Goal: Task Accomplishment & Management: Manage account settings

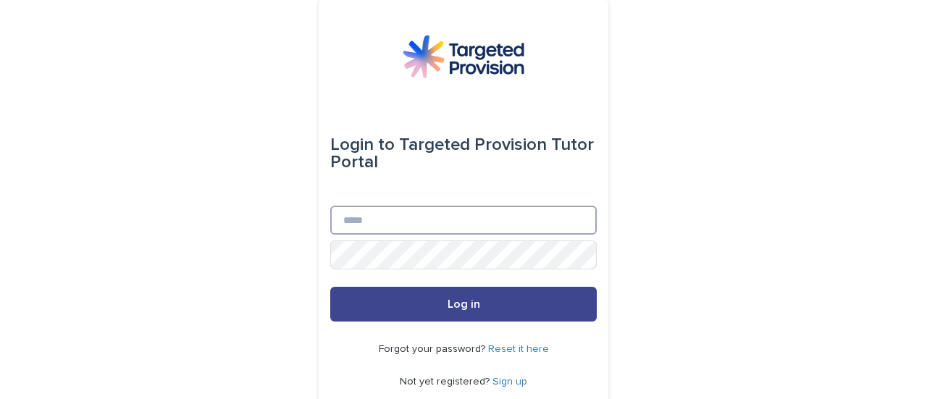
type input "**********"
click at [510, 301] on button "Log in" at bounding box center [463, 304] width 267 height 35
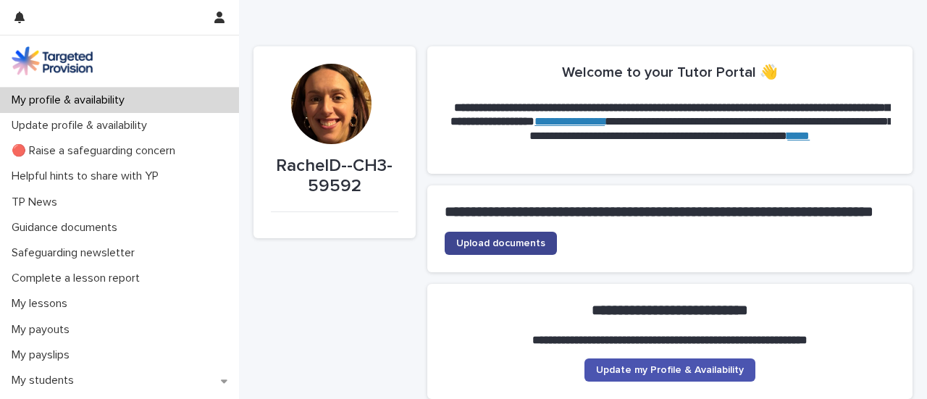
click at [509, 255] on link "Upload documents" at bounding box center [501, 243] width 112 height 23
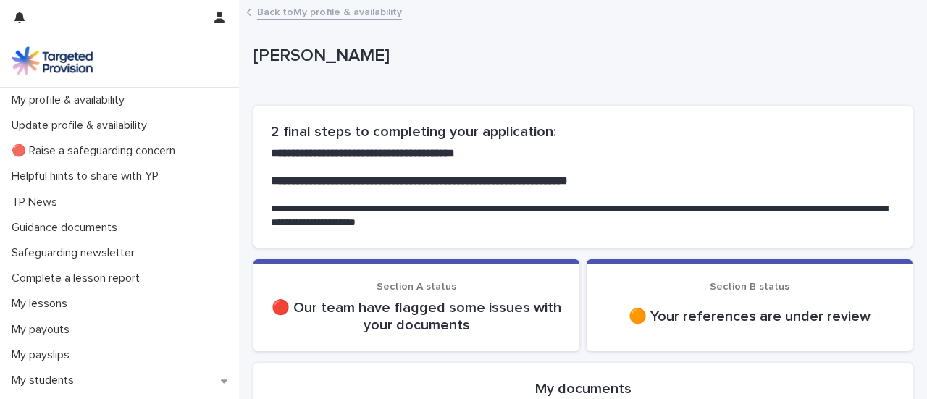
click at [709, 314] on p "🟠 Your references are under review" at bounding box center [749, 316] width 291 height 17
